Goal: Task Accomplishment & Management: Use online tool/utility

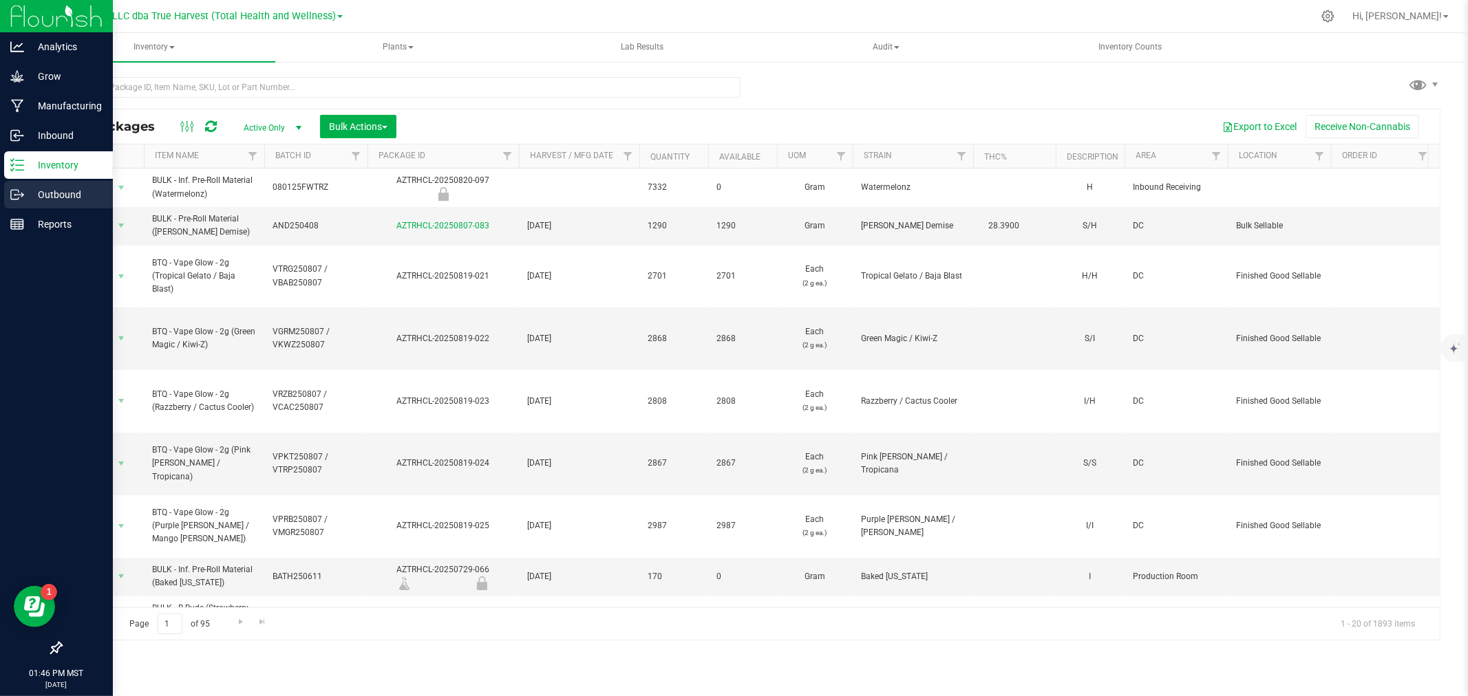
click at [31, 195] on p "Outbound" at bounding box center [65, 194] width 83 height 17
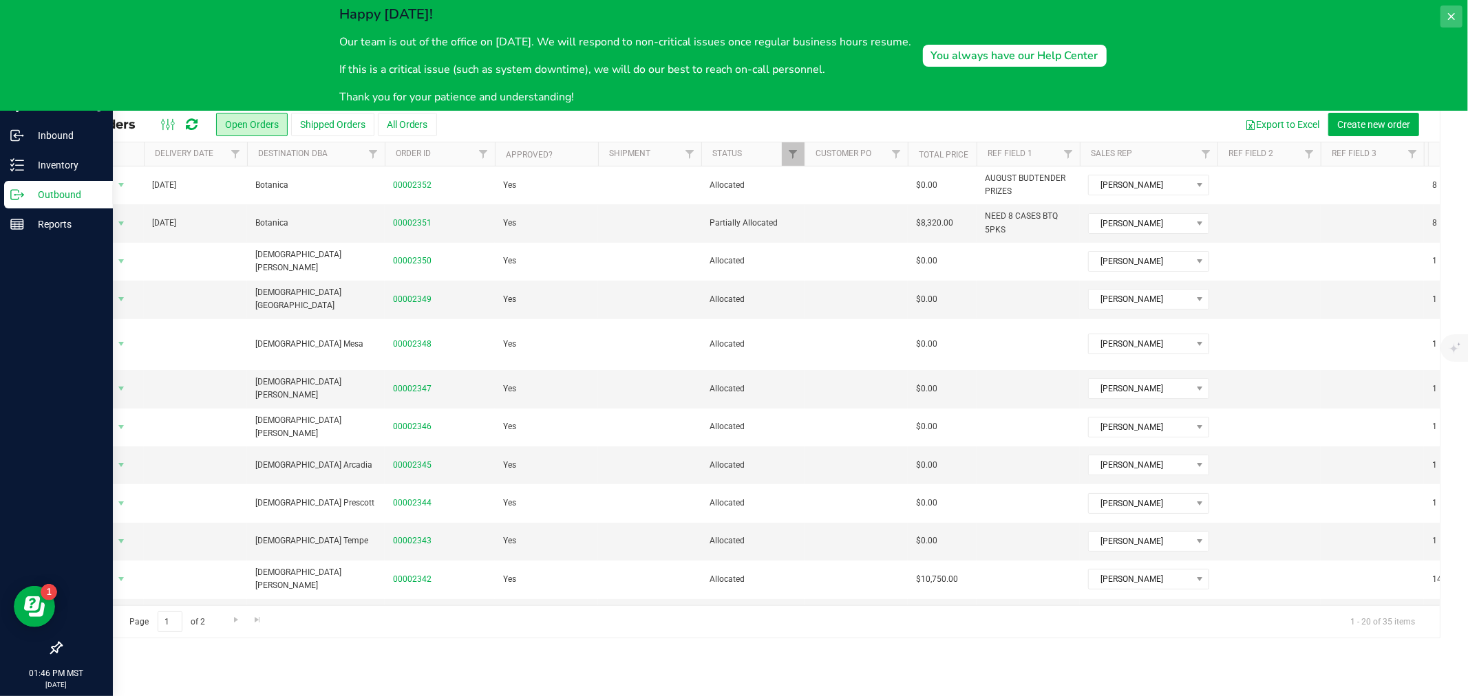
click at [1450, 16] on icon at bounding box center [1451, 16] width 7 height 7
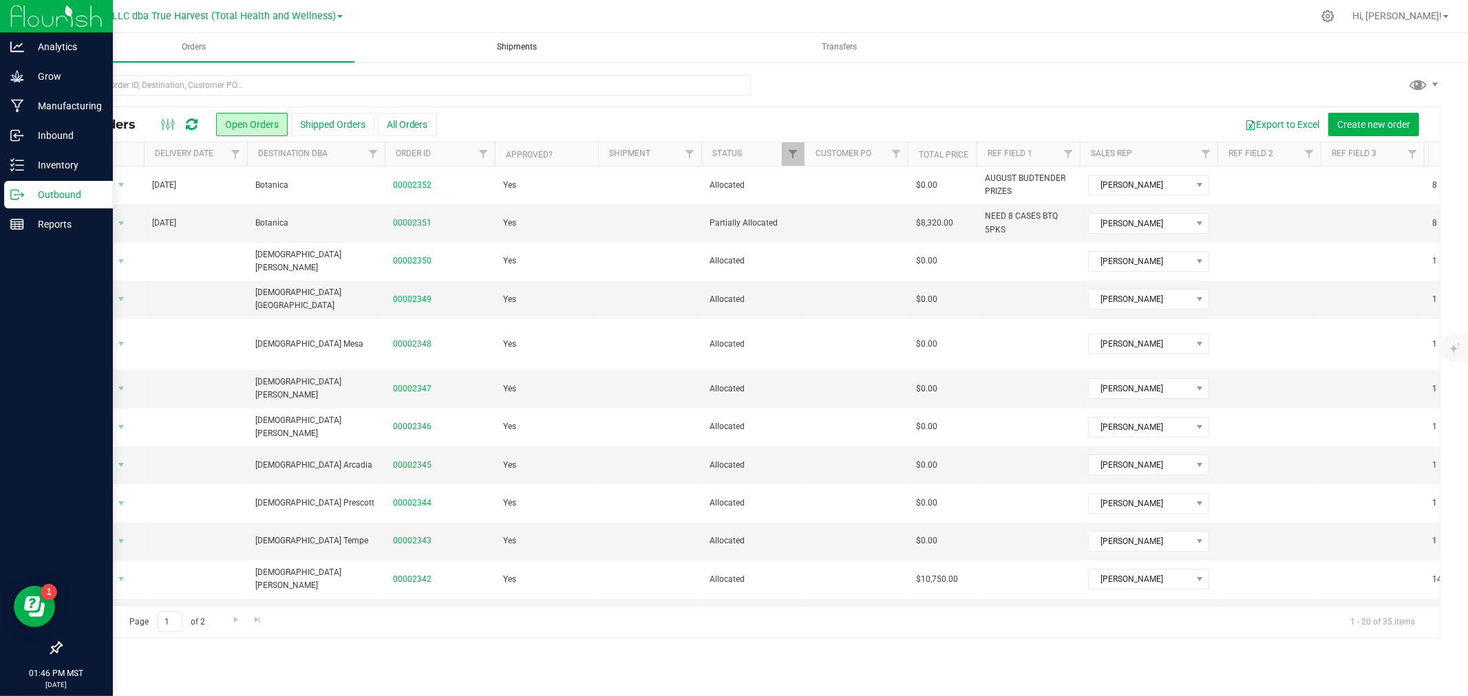
click at [521, 46] on span "Shipments" at bounding box center [516, 47] width 77 height 12
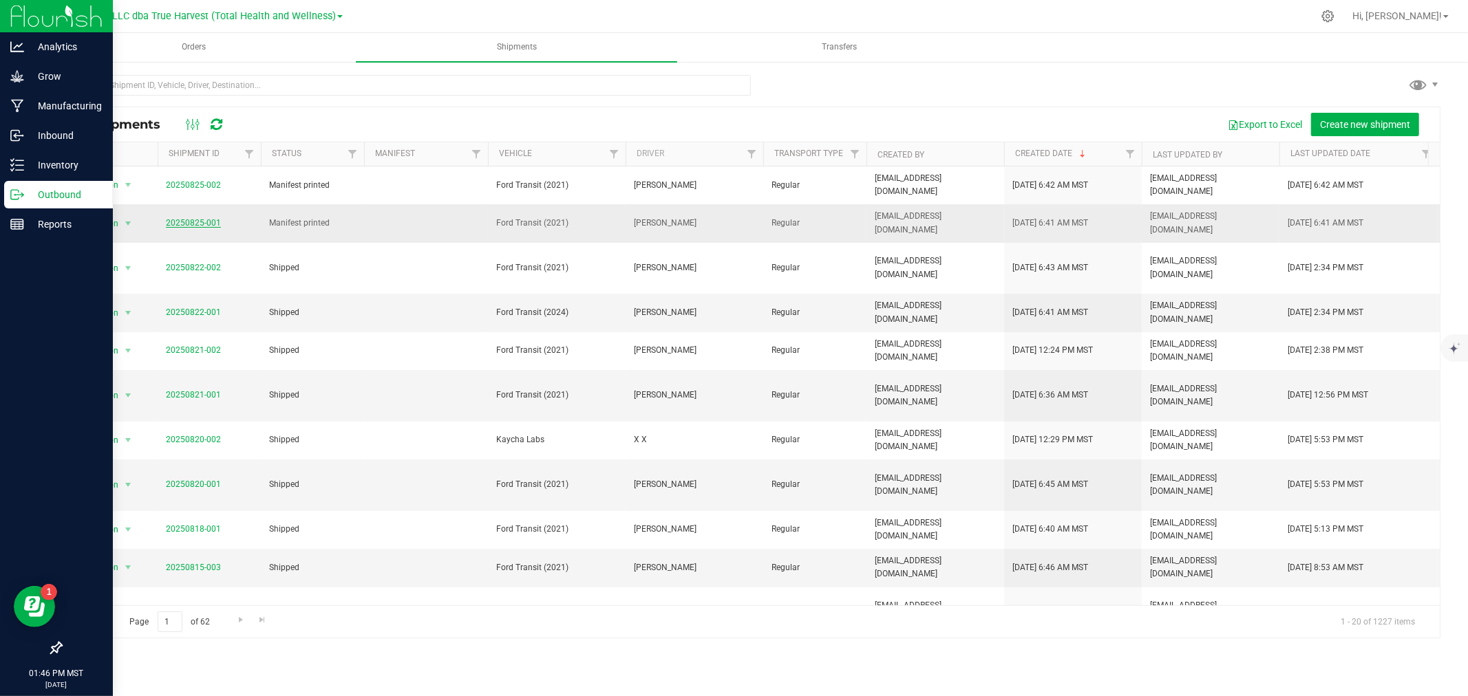
click at [200, 218] on link "20250825-001" at bounding box center [193, 223] width 55 height 10
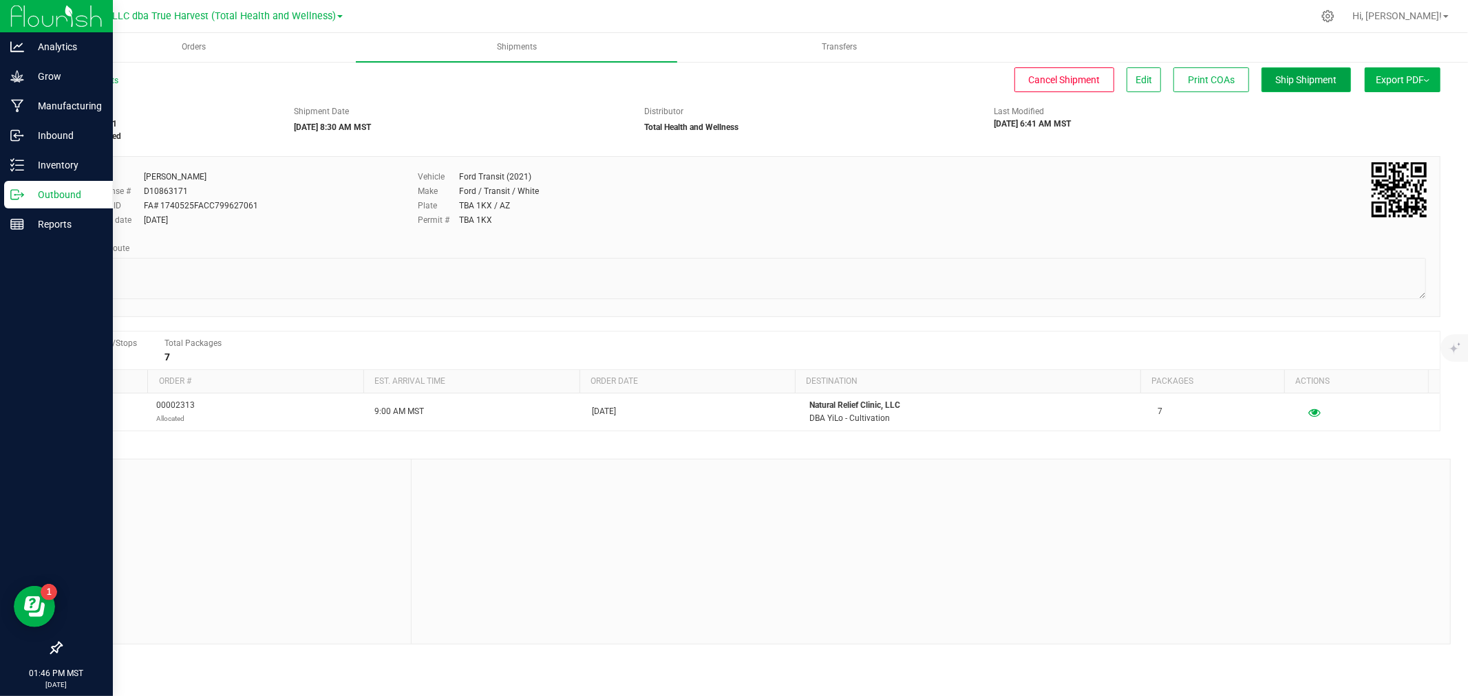
click at [1317, 80] on span "Ship Shipment" at bounding box center [1306, 79] width 61 height 11
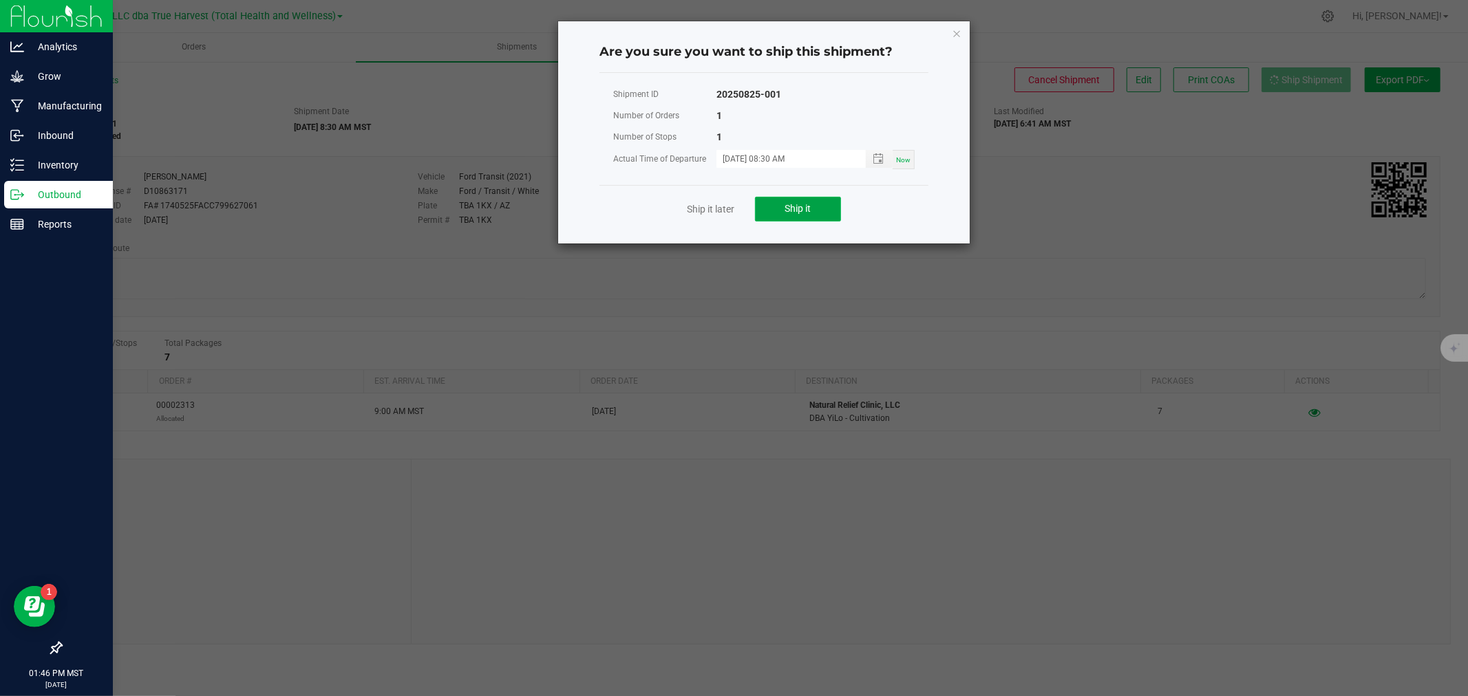
click at [820, 200] on button "Ship it" at bounding box center [798, 209] width 86 height 25
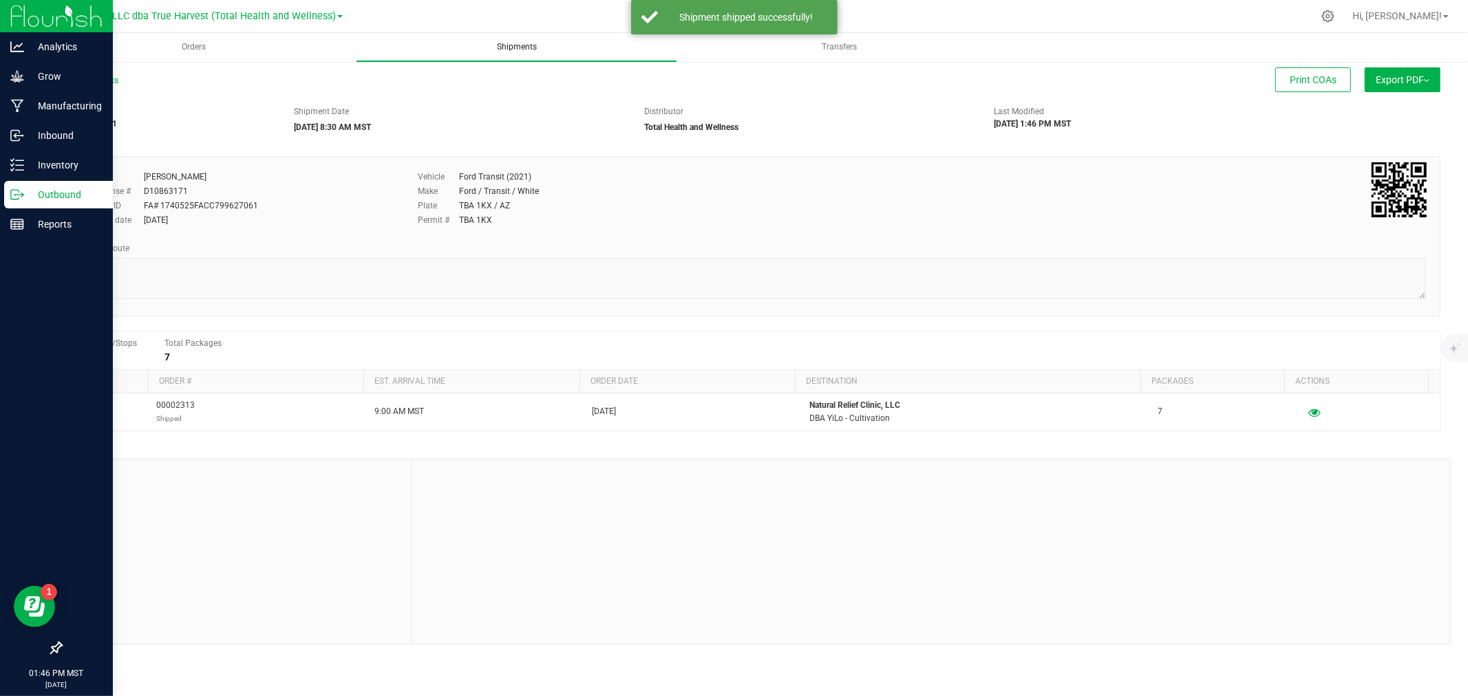
click at [494, 50] on span "Shipments" at bounding box center [516, 47] width 77 height 12
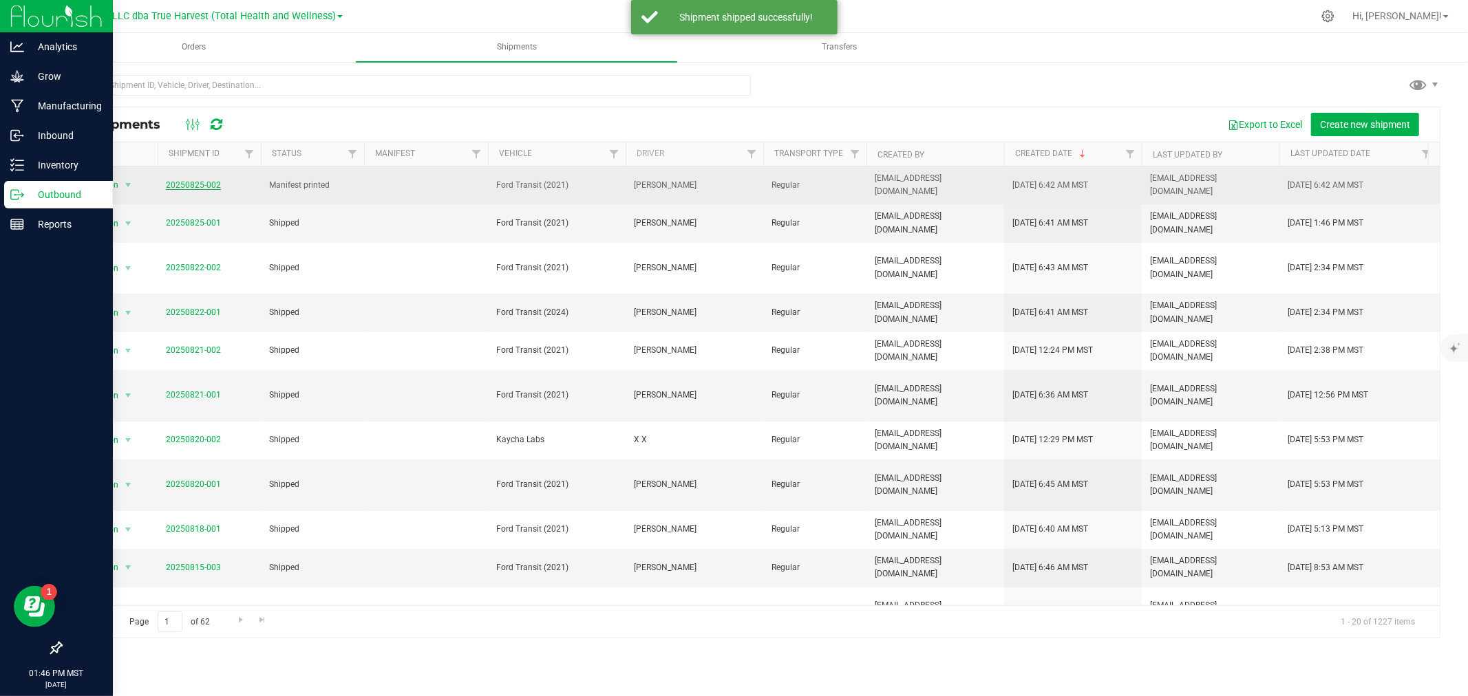
click at [206, 182] on link "20250825-002" at bounding box center [193, 185] width 55 height 10
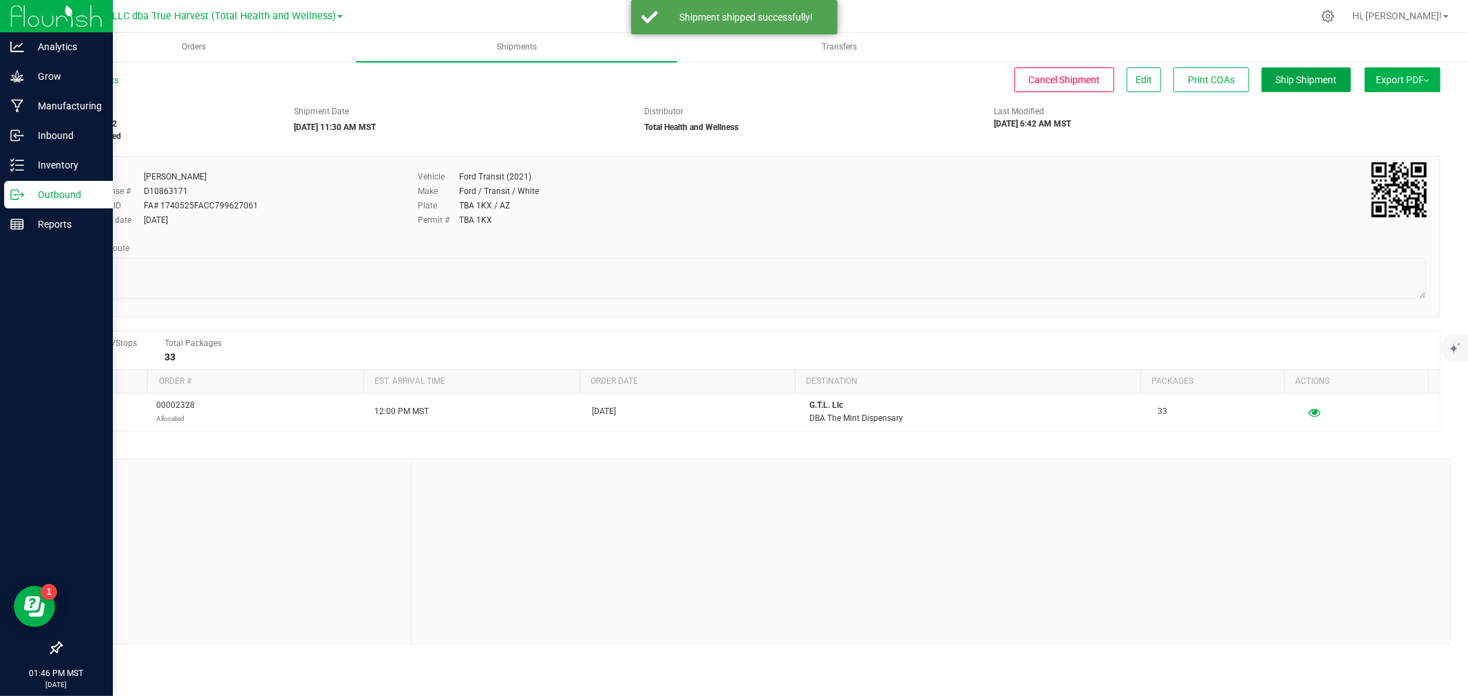
click at [1304, 83] on span "Ship Shipment" at bounding box center [1306, 79] width 61 height 11
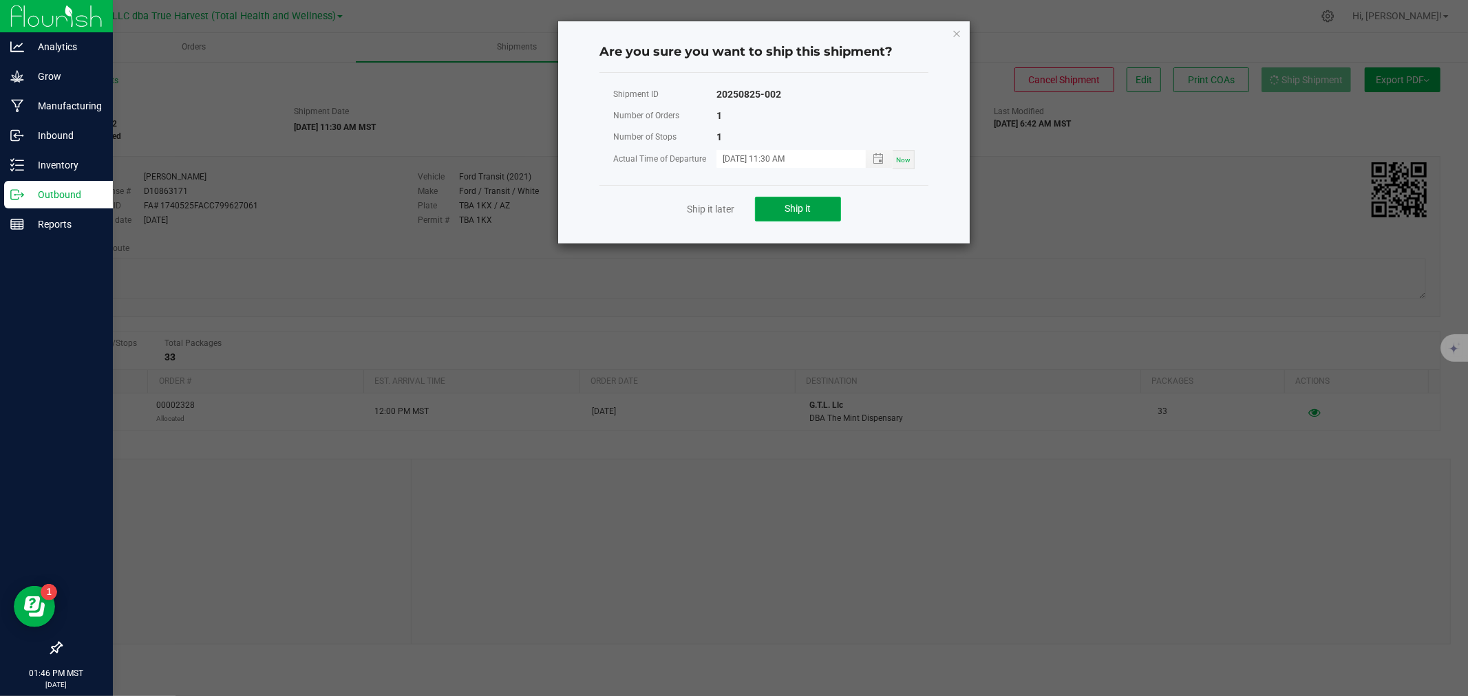
click at [803, 200] on button "Ship it" at bounding box center [798, 209] width 86 height 25
